Goal: Task Accomplishment & Management: Complete application form

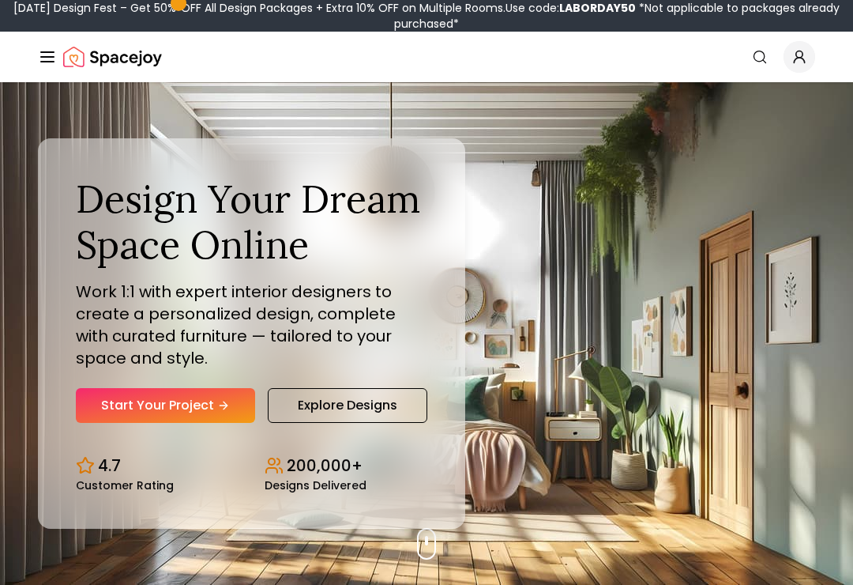
click at [222, 412] on icon "Hero section" at bounding box center [223, 405] width 13 height 13
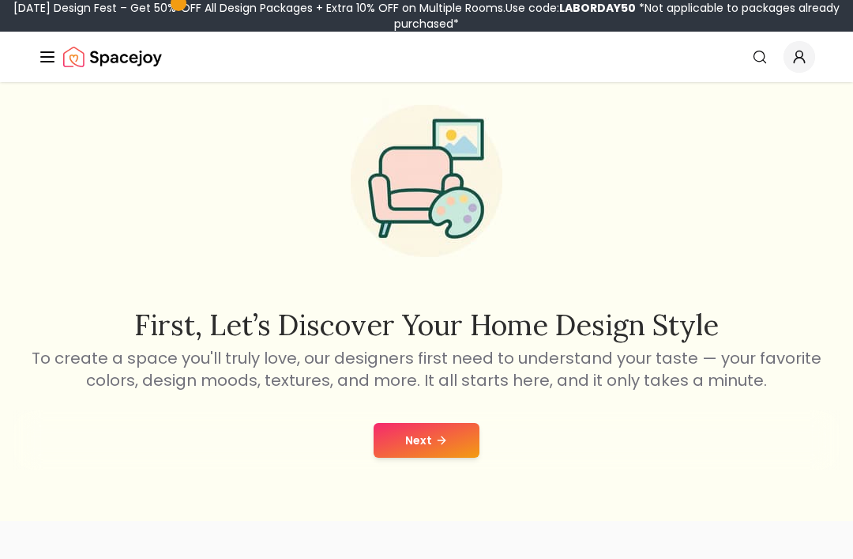
scroll to position [50, 0]
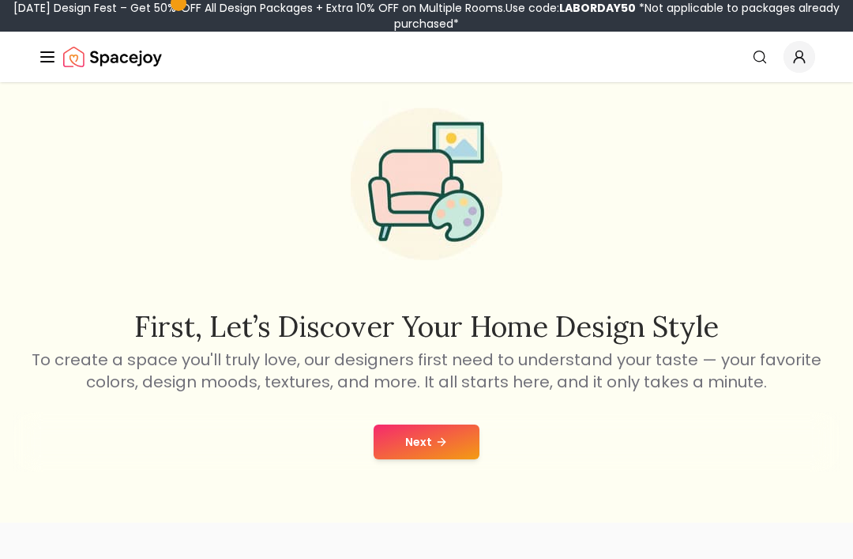
click at [410, 457] on button "Next" at bounding box center [427, 441] width 106 height 35
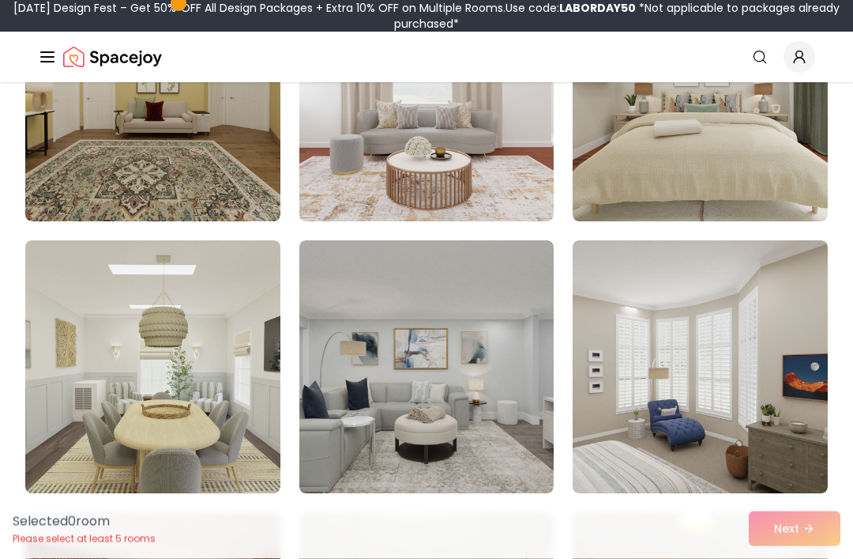
scroll to position [270, 0]
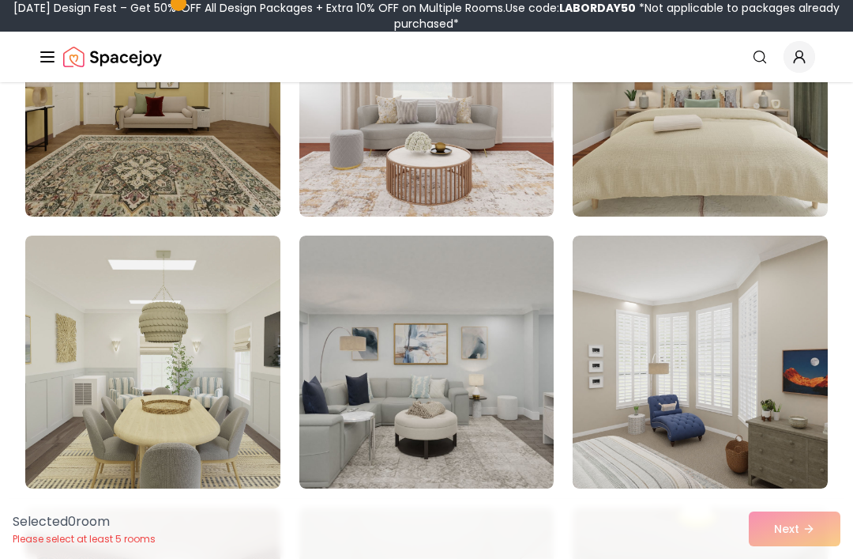
click at [450, 156] on img at bounding box center [426, 90] width 255 height 253
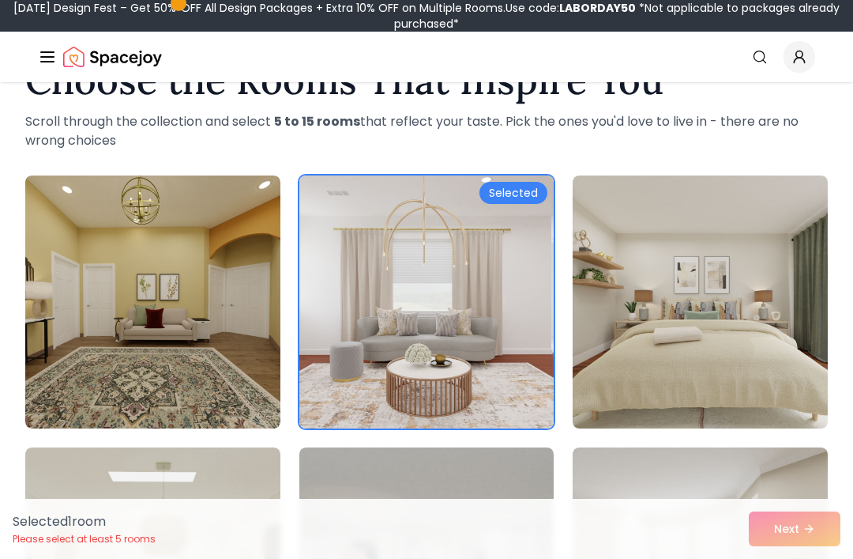
scroll to position [60, 0]
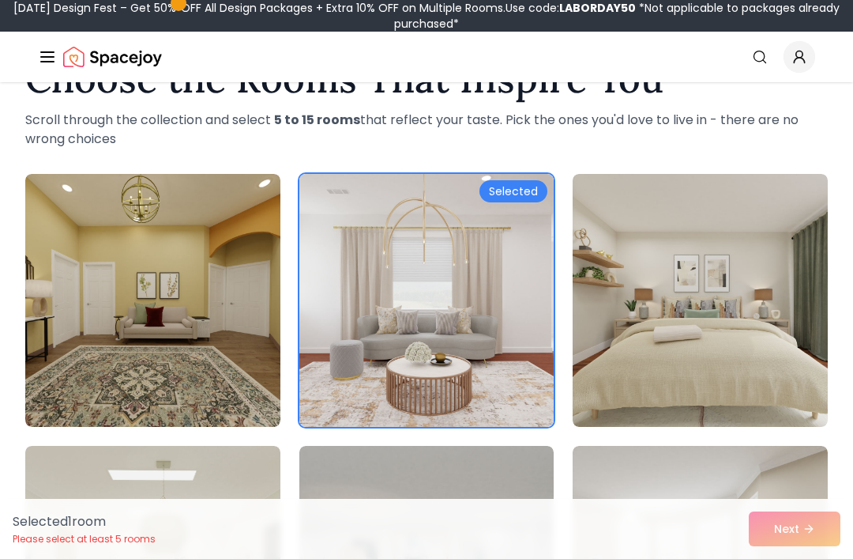
click at [497, 363] on img at bounding box center [426, 300] width 255 height 253
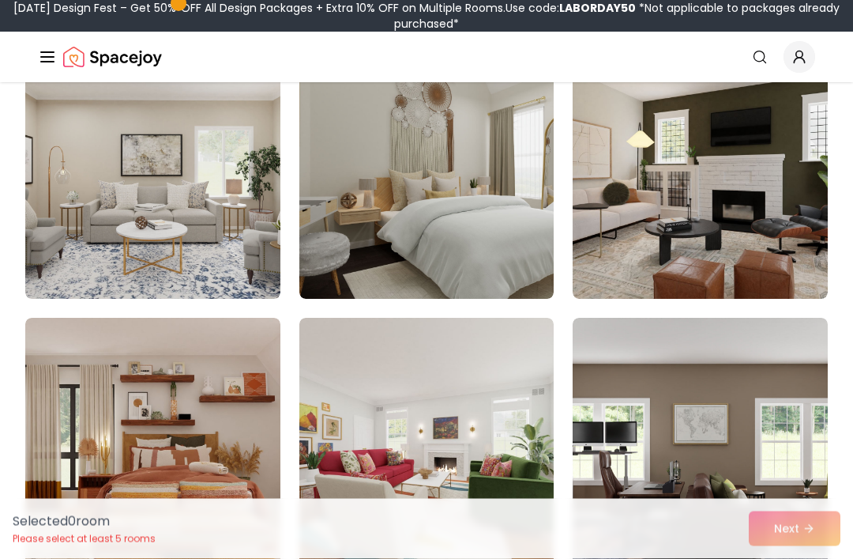
scroll to position [1276, 0]
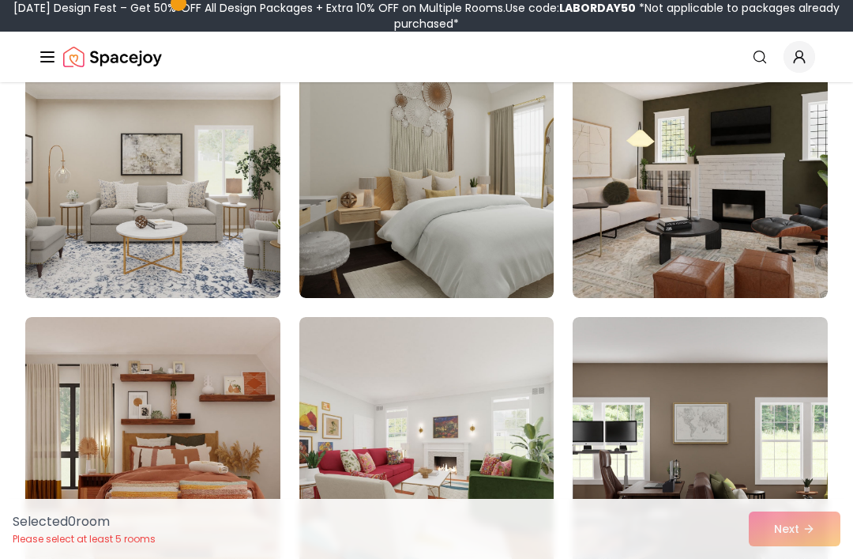
click at [524, 282] on img at bounding box center [426, 171] width 255 height 253
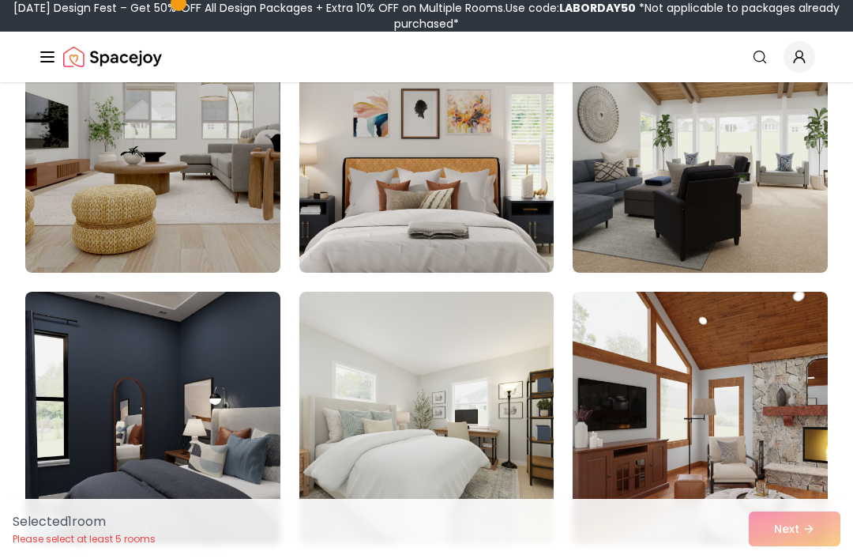
scroll to position [4020, 0]
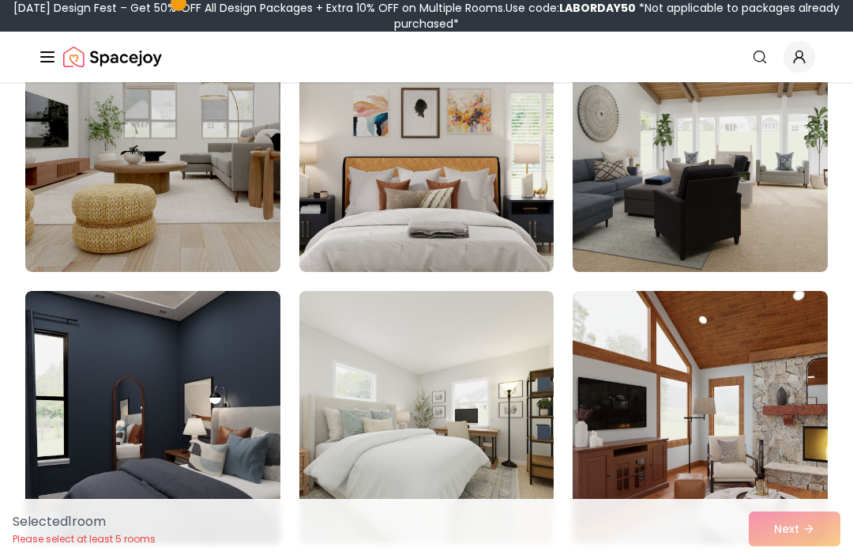
click at [489, 235] on img at bounding box center [426, 145] width 255 height 253
click at [483, 433] on img at bounding box center [426, 417] width 255 height 253
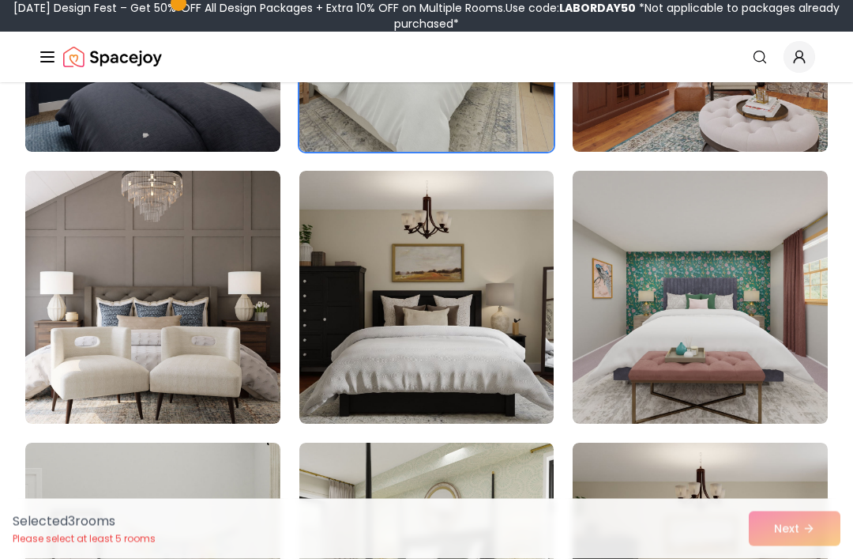
scroll to position [4414, 0]
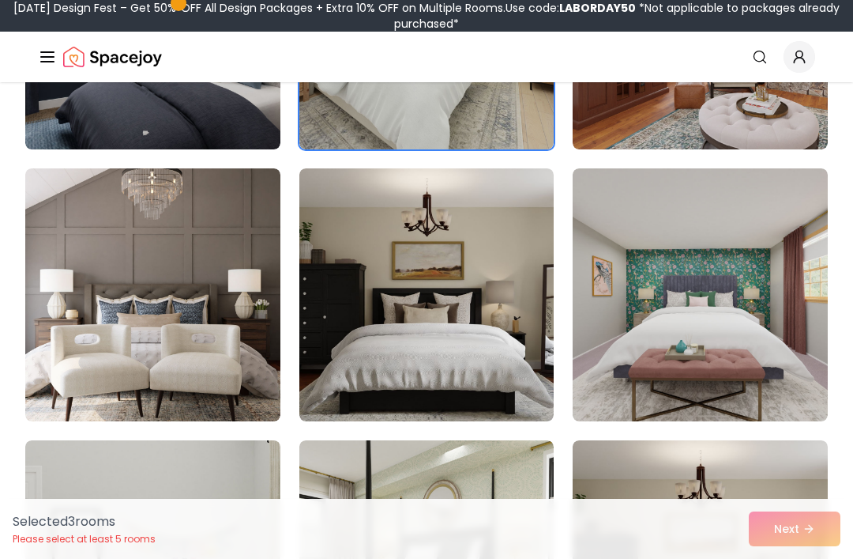
click at [710, 365] on img at bounding box center [700, 294] width 255 height 253
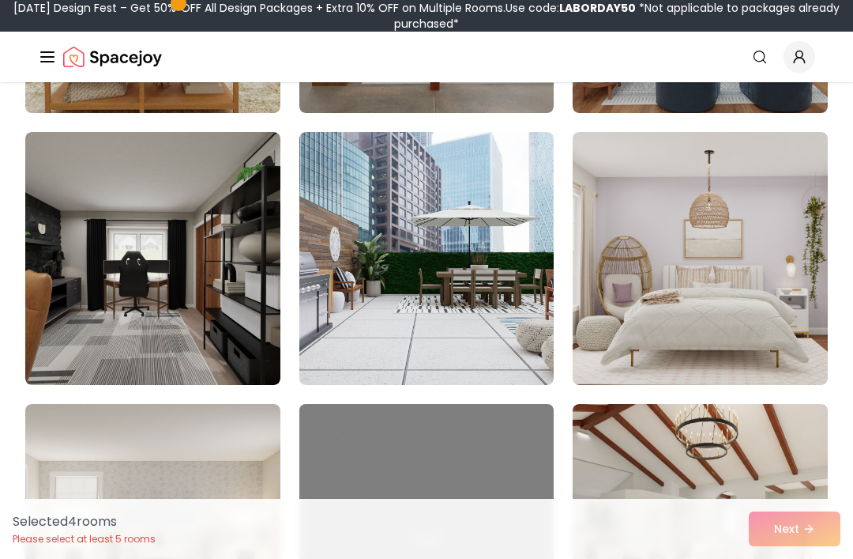
scroll to position [5539, 0]
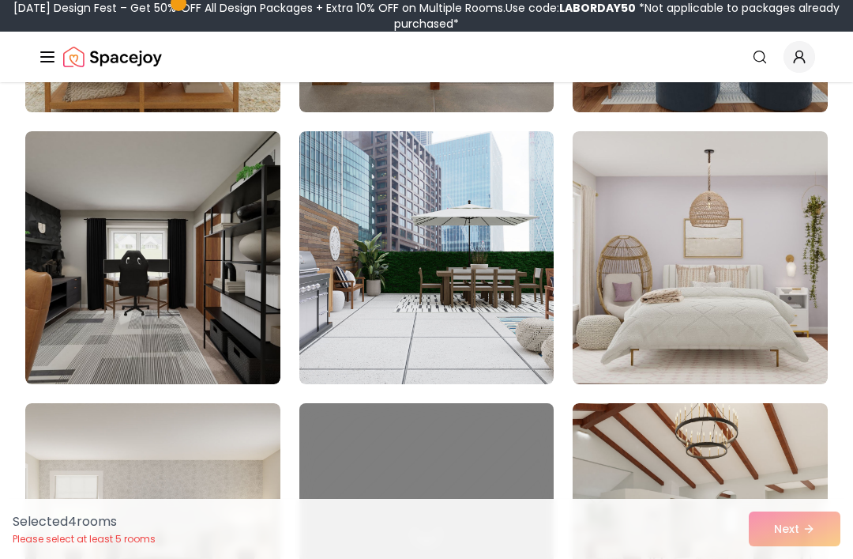
click at [738, 297] on img at bounding box center [700, 257] width 255 height 253
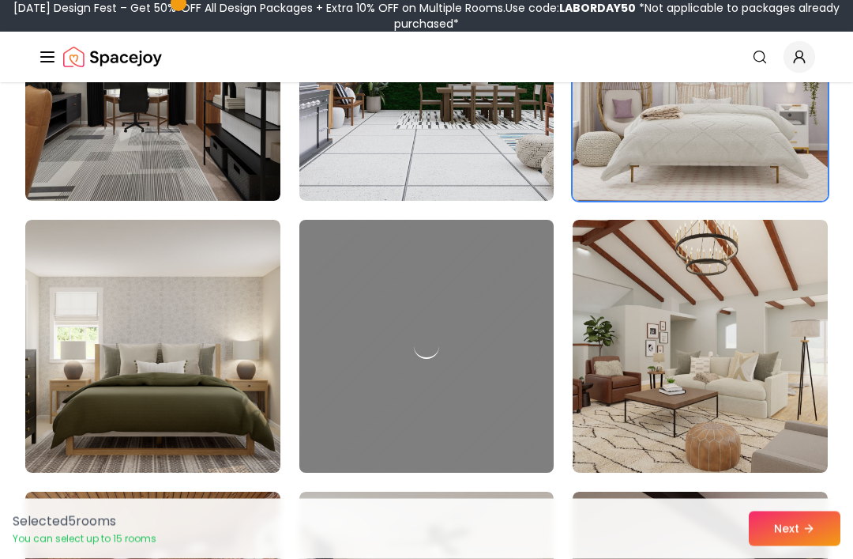
scroll to position [5723, 0]
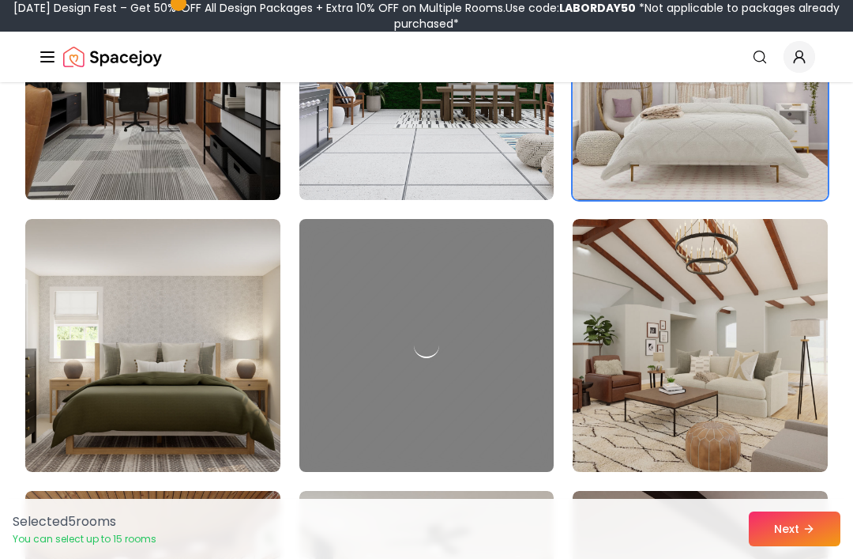
click at [809, 535] on icon at bounding box center [809, 528] width 13 height 13
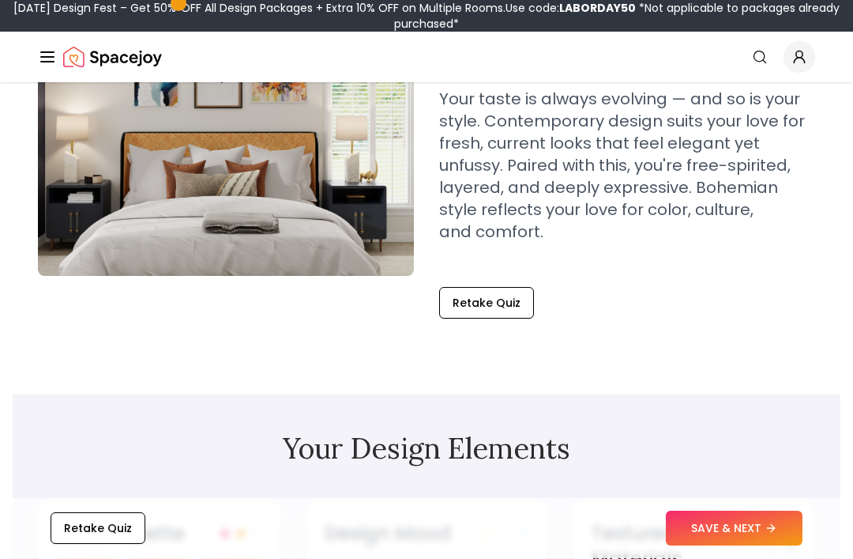
scroll to position [235, 0]
click at [487, 290] on button "Retake Quiz" at bounding box center [486, 303] width 95 height 32
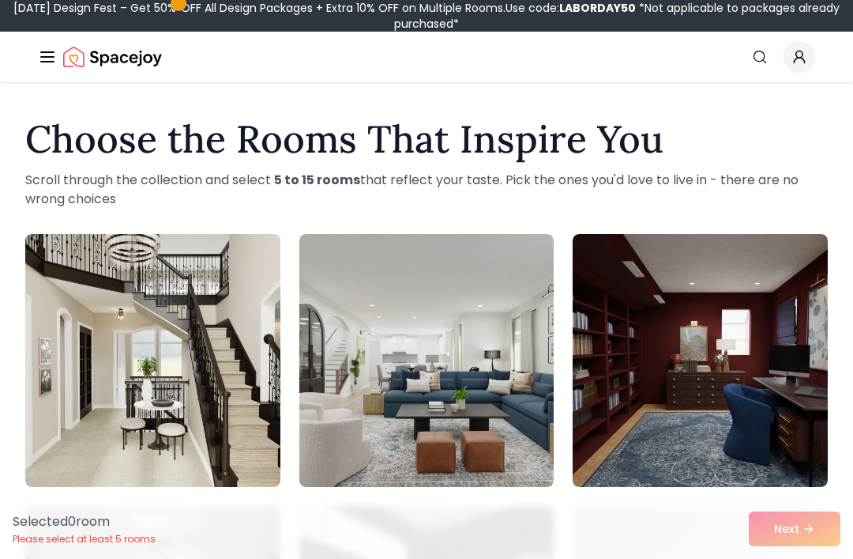
click at [800, 558] on div "Selected 0 room Please select at least 5 rooms Next" at bounding box center [426, 529] width 853 height 60
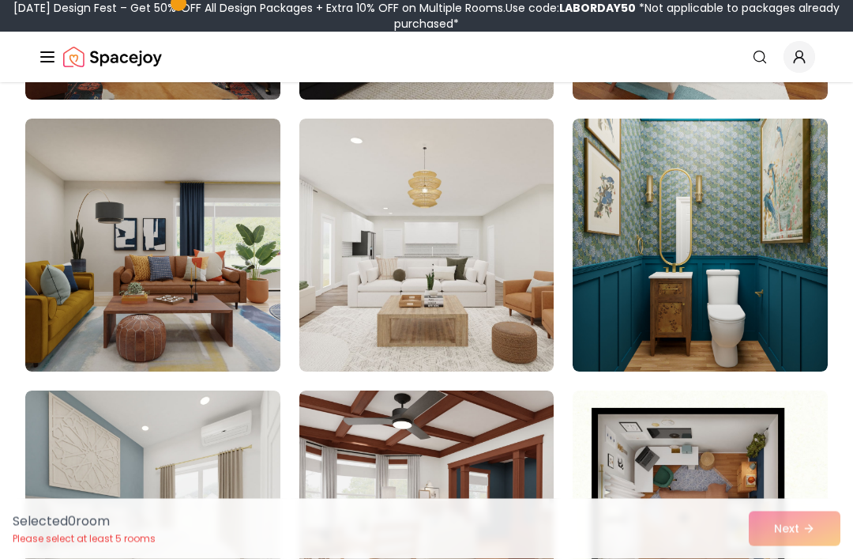
scroll to position [659, 0]
click at [781, 328] on img at bounding box center [700, 245] width 255 height 253
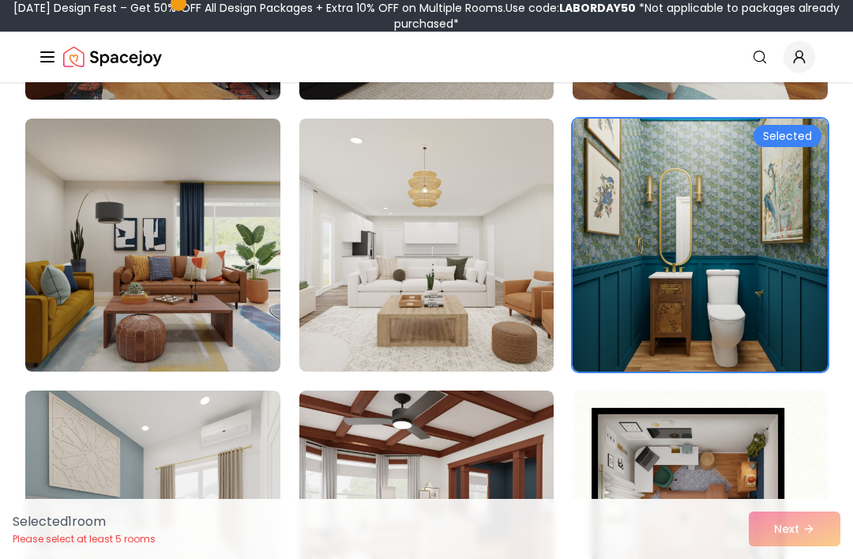
click at [800, 558] on div "Selected 1 room Please select at least 5 rooms Next" at bounding box center [426, 529] width 853 height 60
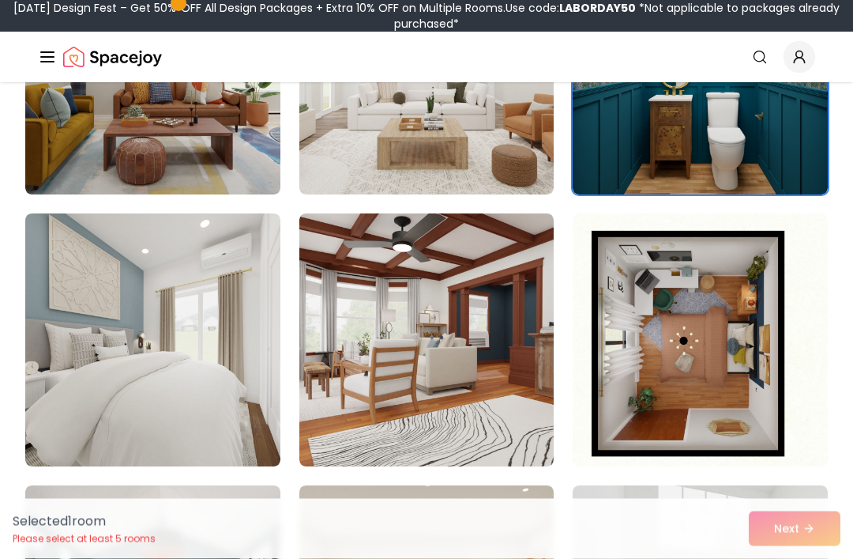
scroll to position [836, 0]
click at [145, 401] on img at bounding box center [152, 339] width 255 height 253
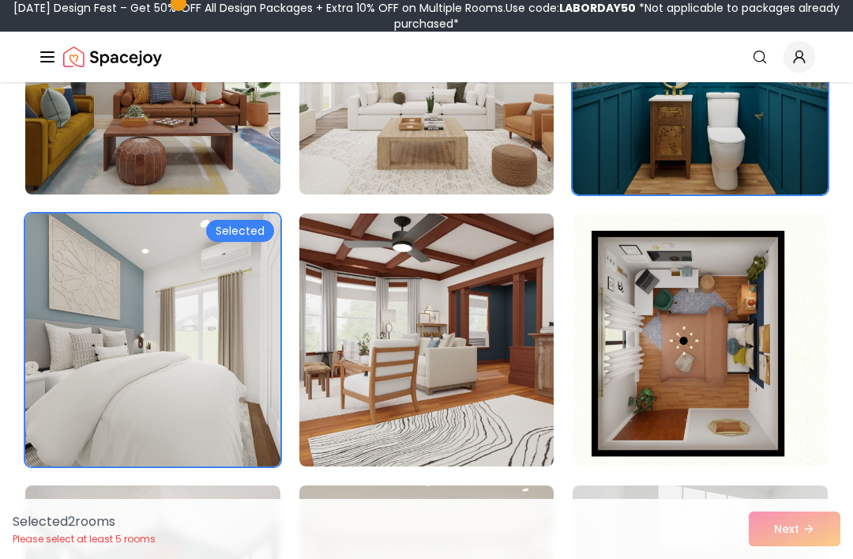
click at [749, 395] on img at bounding box center [700, 339] width 255 height 253
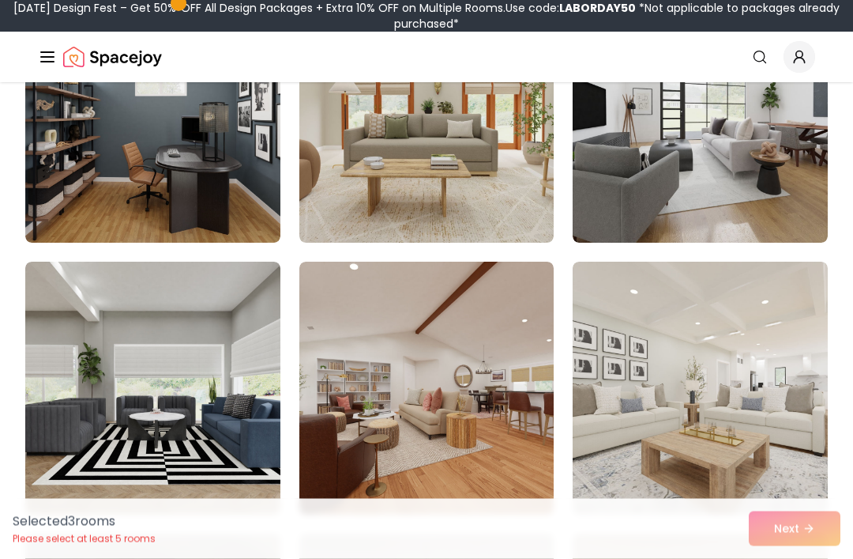
scroll to position [1331, 0]
click at [390, 401] on img at bounding box center [426, 388] width 255 height 253
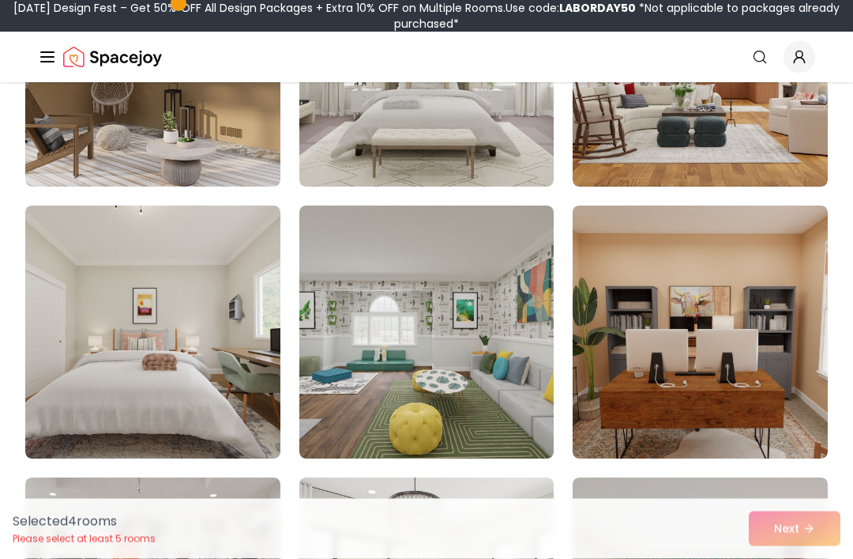
scroll to position [1931, 0]
click at [123, 388] on img at bounding box center [152, 331] width 255 height 253
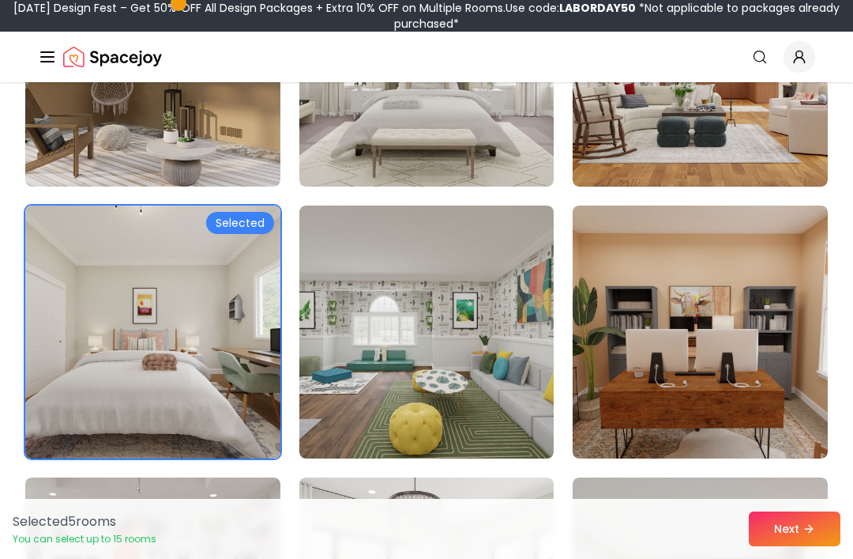
click at [164, 348] on img at bounding box center [152, 331] width 255 height 253
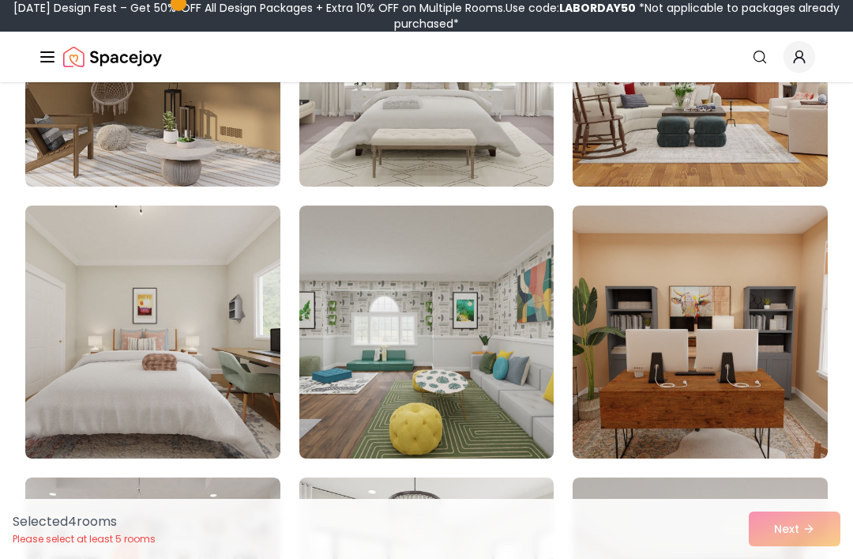
click at [788, 401] on img at bounding box center [700, 331] width 255 height 253
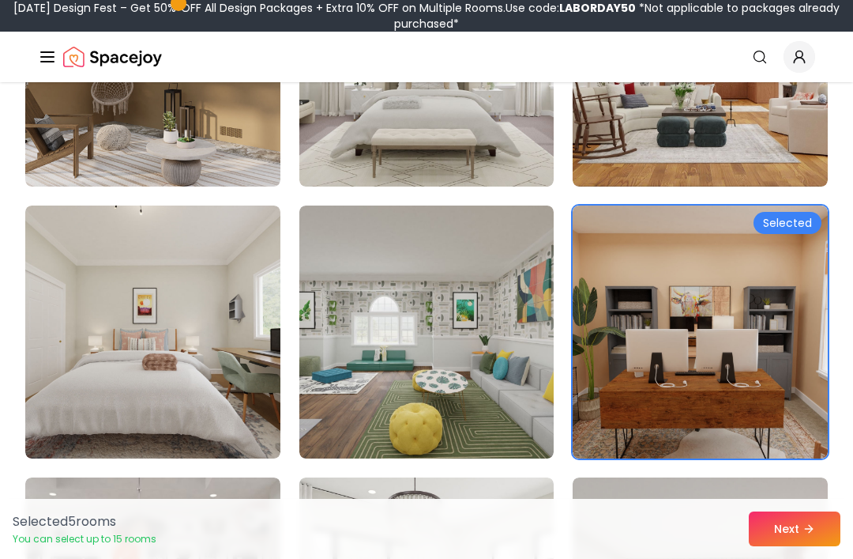
click at [800, 546] on button "Next" at bounding box center [795, 528] width 92 height 35
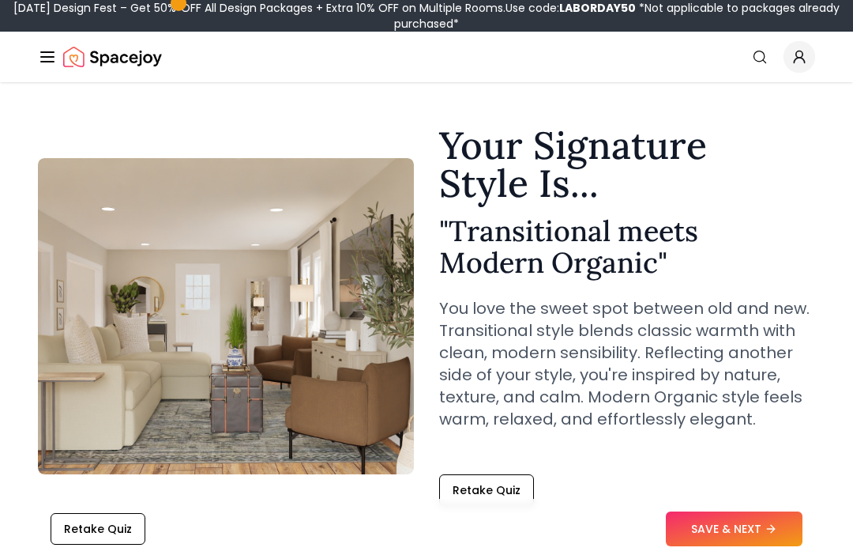
scroll to position [28, 0]
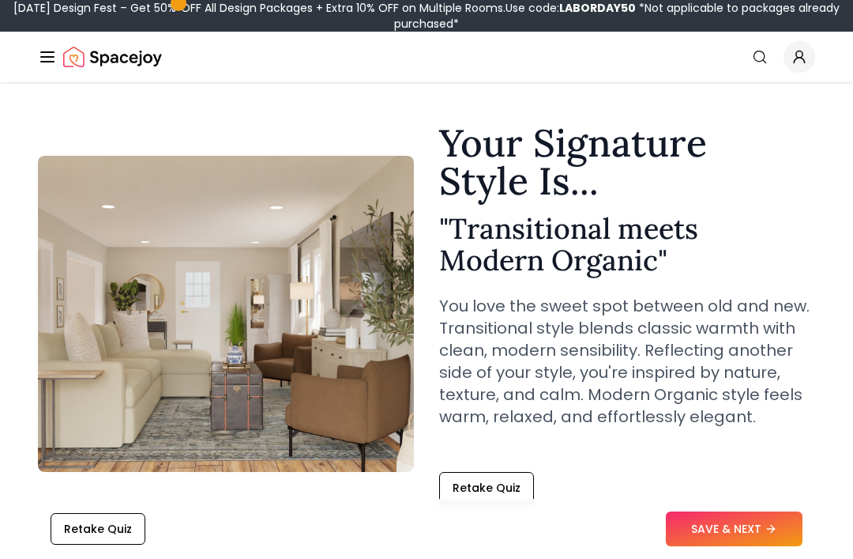
click at [765, 546] on button "SAVE & NEXT" at bounding box center [734, 528] width 137 height 35
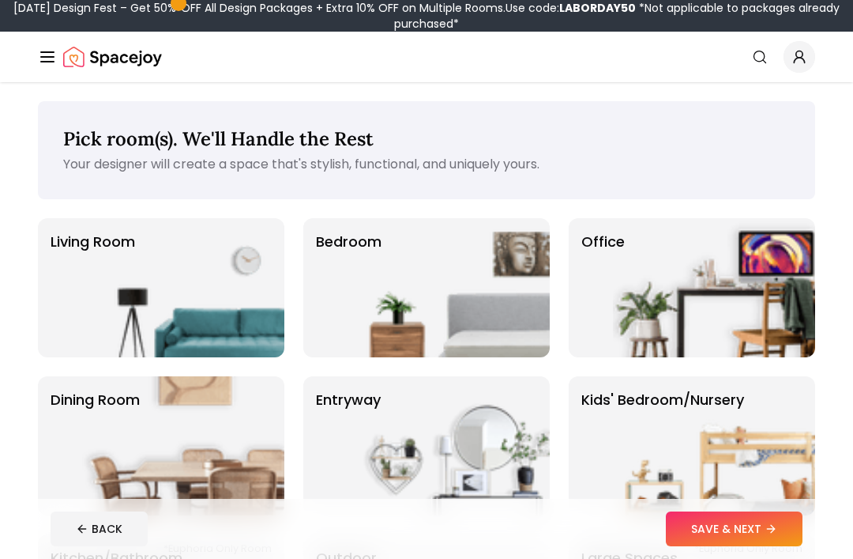
click at [514, 326] on img at bounding box center [449, 287] width 202 height 139
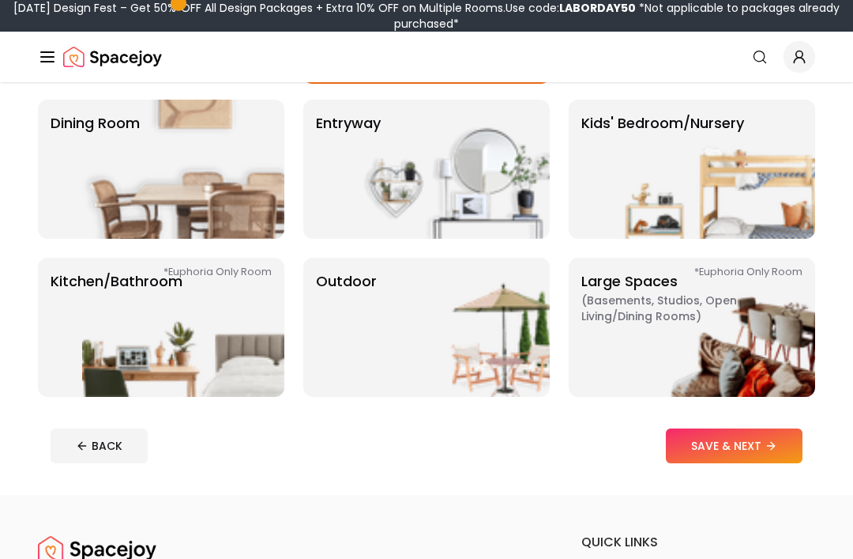
scroll to position [288, 0]
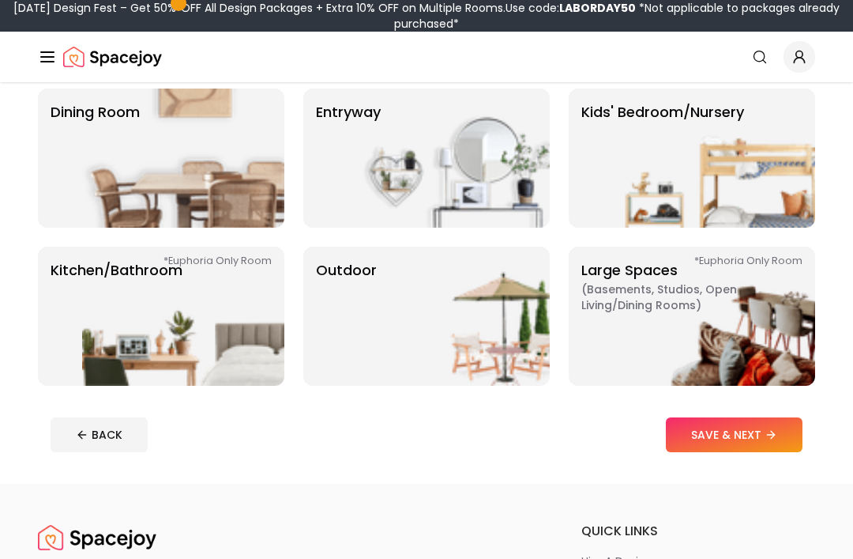
click at [769, 435] on icon at bounding box center [771, 434] width 13 height 13
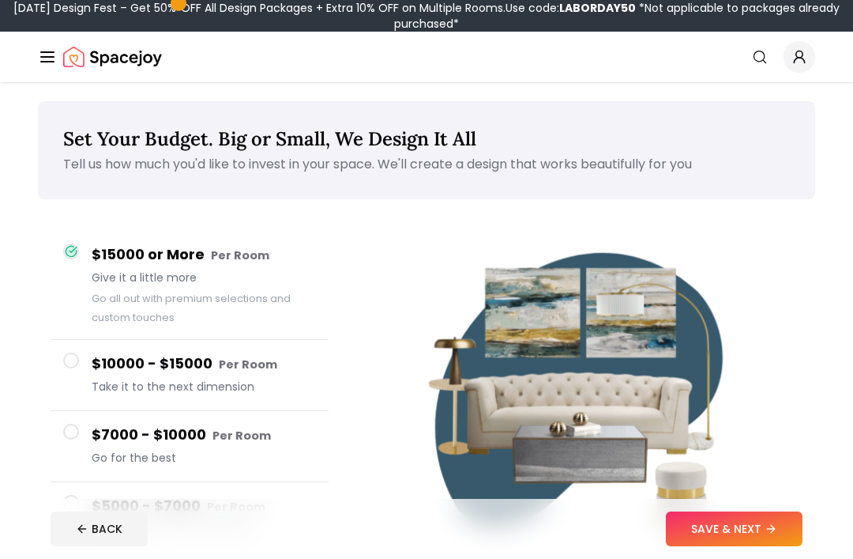
scroll to position [338, 0]
